Goal: Task Accomplishment & Management: Manage account settings

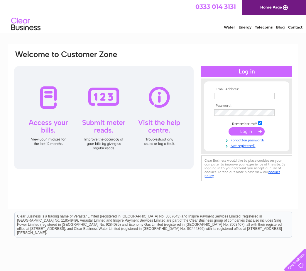
click at [226, 94] on input "text" at bounding box center [244, 96] width 61 height 6
type input "joy@cowshedrestaurant.co.uk"
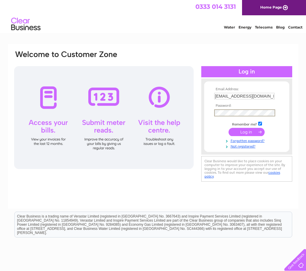
click at [229, 128] on input "submit" at bounding box center [247, 132] width 36 height 8
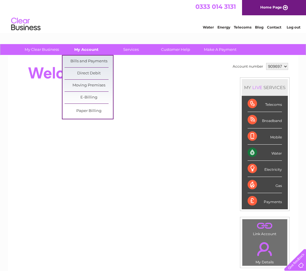
click at [83, 48] on link "My Account" at bounding box center [86, 49] width 48 height 11
click at [81, 59] on link "Bills and Payments" at bounding box center [89, 62] width 48 height 12
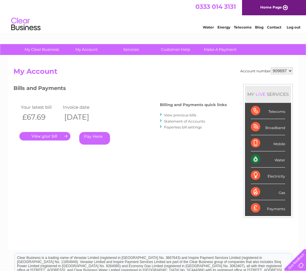
click at [50, 135] on link "." at bounding box center [44, 136] width 51 height 9
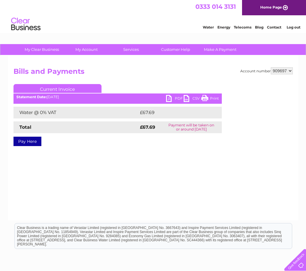
click at [174, 97] on link "PDF" at bounding box center [175, 99] width 18 height 9
